Goal: Transaction & Acquisition: Purchase product/service

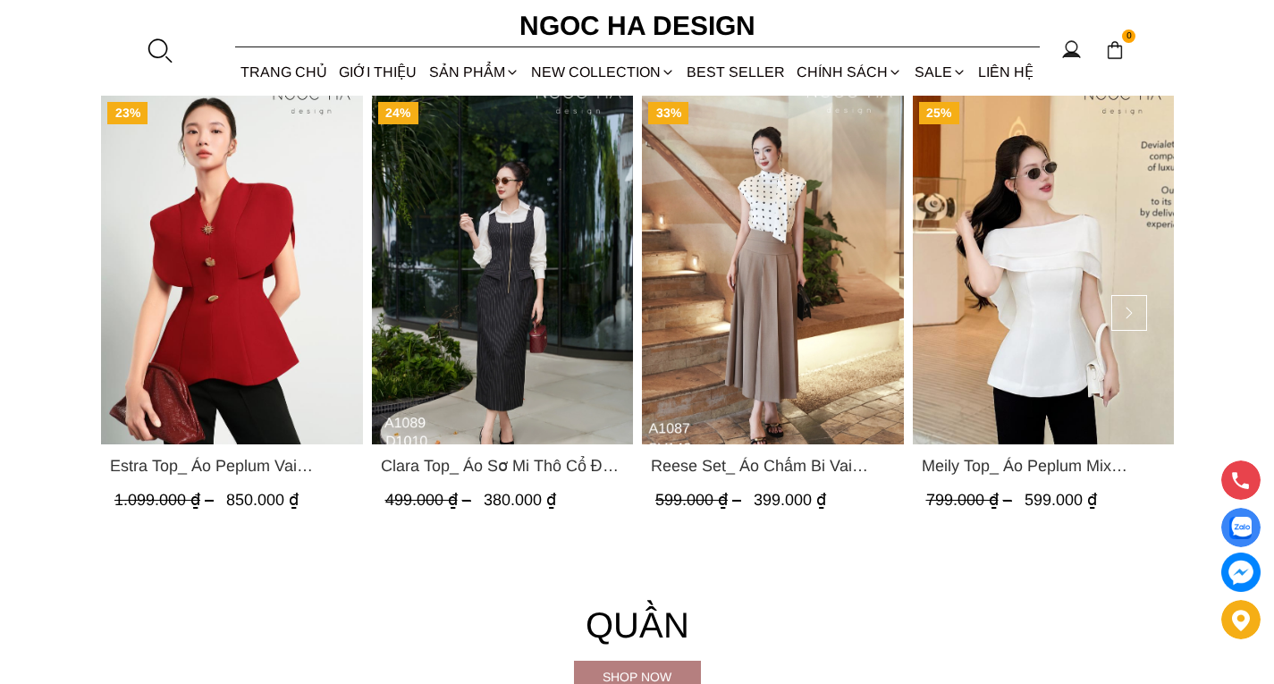
scroll to position [1703, 0]
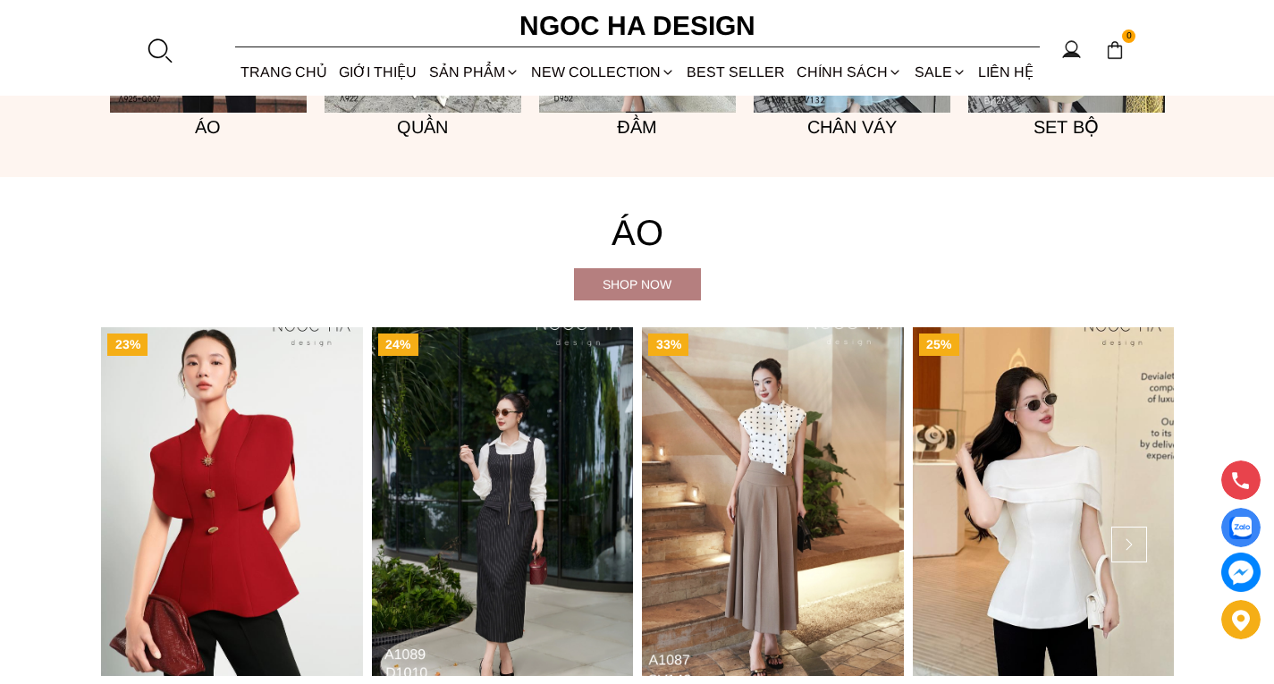
click at [642, 286] on div "Shop now" at bounding box center [637, 284] width 127 height 20
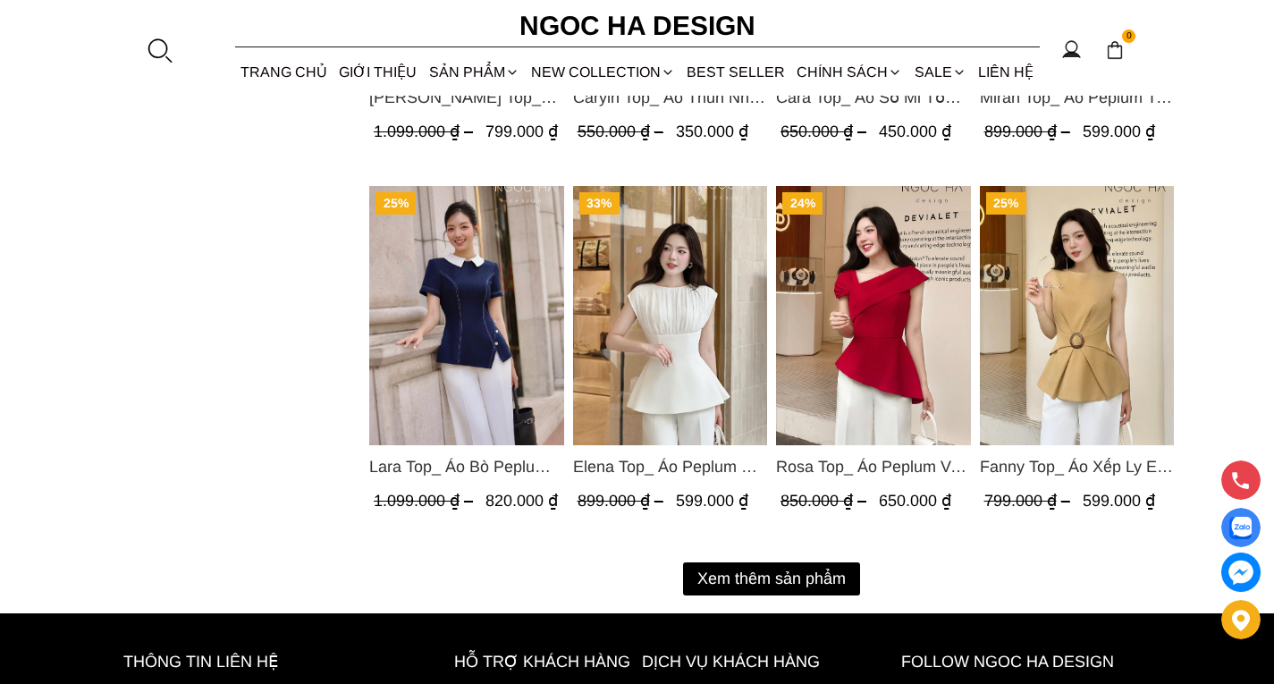
scroll to position [2235, 0]
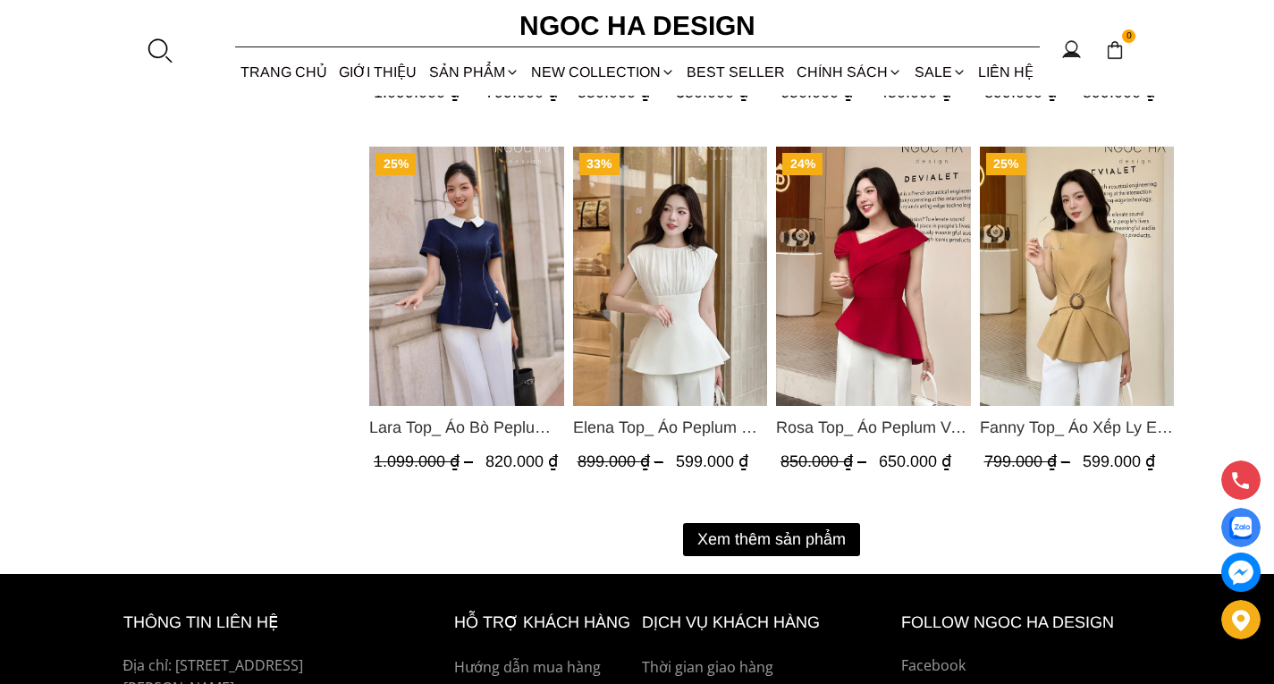
click at [791, 538] on button "Xem thêm sản phẩm" at bounding box center [771, 539] width 177 height 33
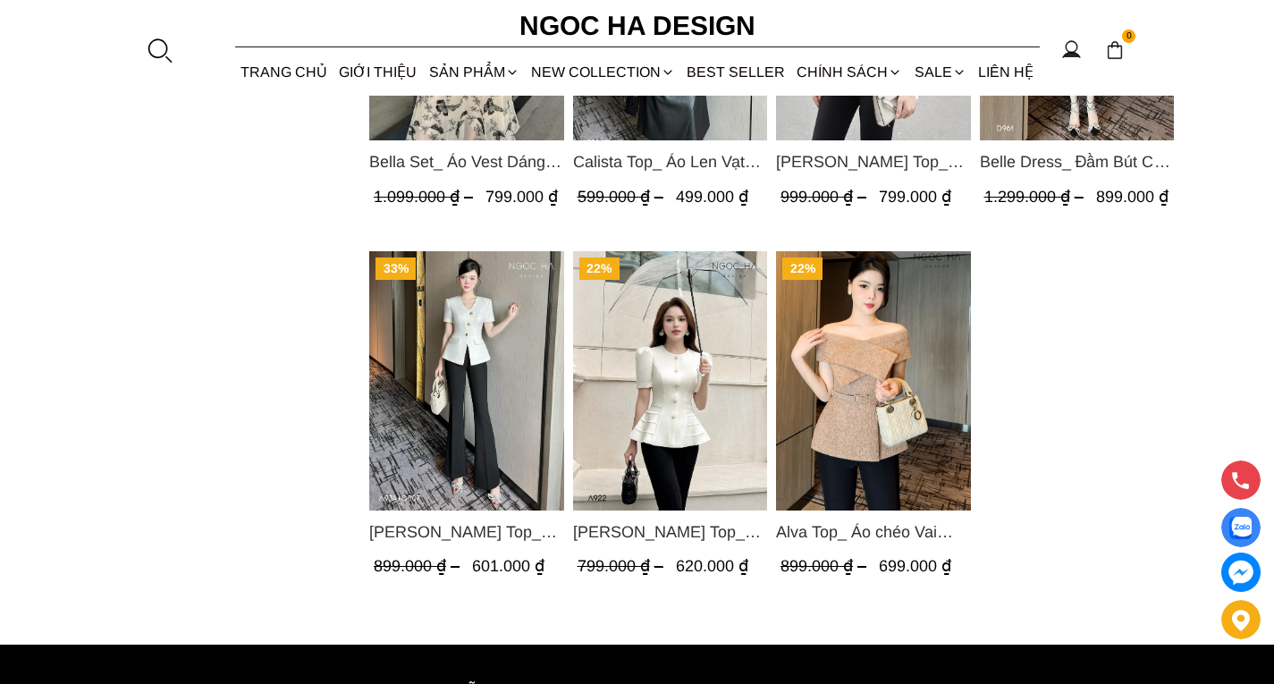
scroll to position [4023, 0]
